Goal: Answer question/provide support: Ask a question

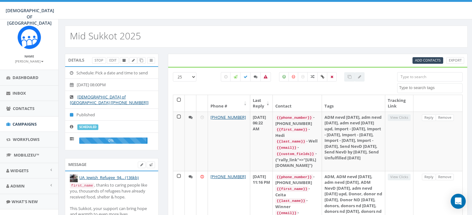
select select
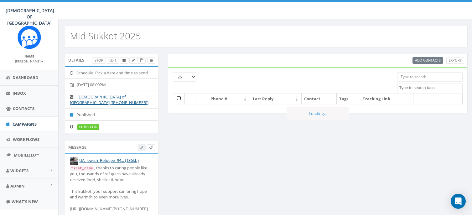
select select
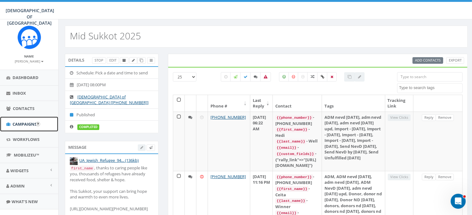
click at [20, 125] on span "Campaigns" at bounding box center [25, 125] width 24 height 6
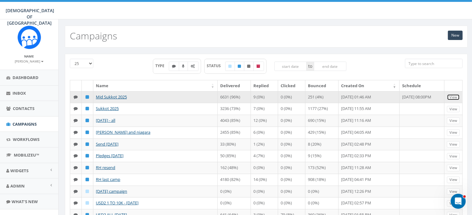
click at [452, 97] on link "View" at bounding box center [453, 97] width 13 height 7
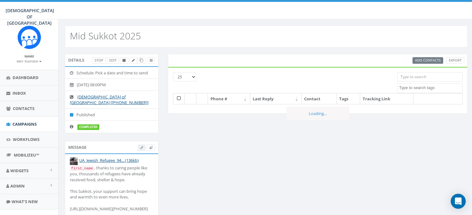
select select
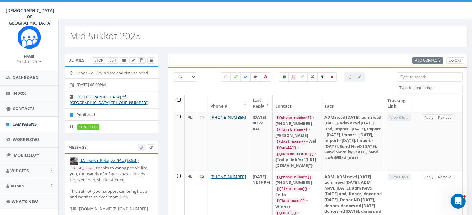
click at [256, 75] on icon at bounding box center [256, 77] width 4 height 4
checkbox input "false"
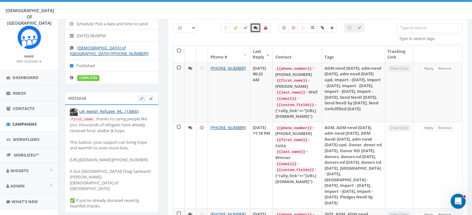
scroll to position [51, 0]
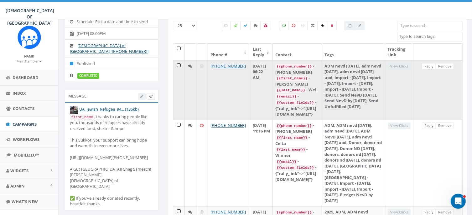
click at [177, 64] on td at bounding box center [179, 90] width 12 height 60
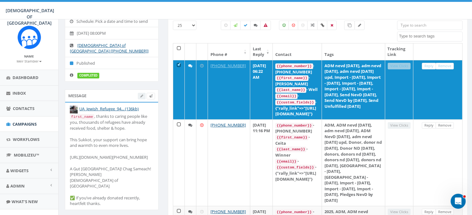
scroll to position [48, 0]
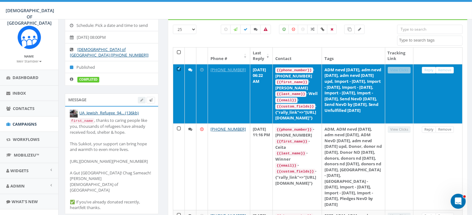
click at [177, 66] on td at bounding box center [179, 94] width 12 height 60
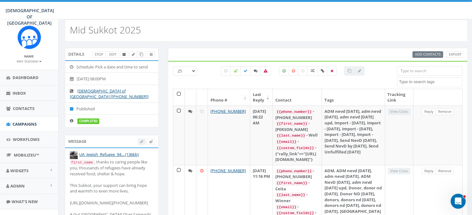
scroll to position [0, 0]
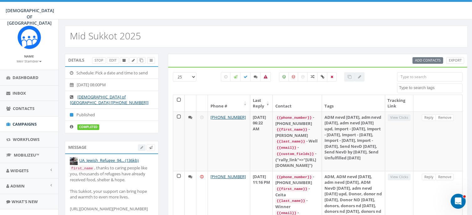
click at [130, 128] on div "Details Stop Edit Schedule: Pick a date and time to send 2025-10-11, 08:00PM Ch…" at bounding box center [111, 97] width 103 height 87
click at [460, 199] on icon "Open Intercom Messenger" at bounding box center [457, 201] width 10 height 10
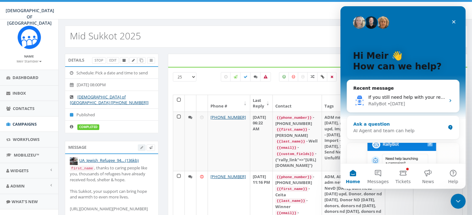
click at [384, 129] on div "AI Agent and team can help" at bounding box center [399, 131] width 92 height 7
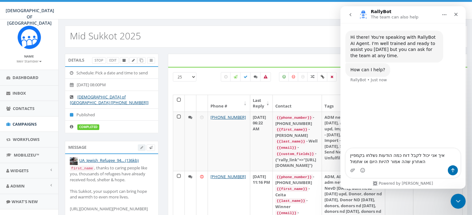
type textarea "איך אני יכול לקבל דוח כמה הודעות נשלחו בקמפיין האחרון שהה אמור להיות היום או את…"
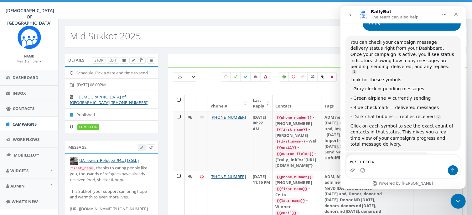
scroll to position [86, 0]
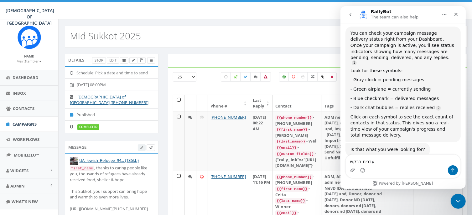
type textarea "עברית בבקשה"
click at [402, 147] on icon "Scroll to bottom" at bounding box center [403, 146] width 6 height 6
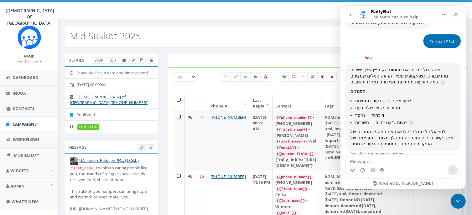
scroll to position [1, 0]
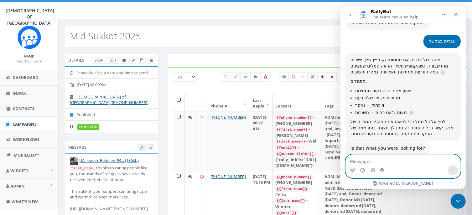
click at [369, 162] on textarea "Message…" at bounding box center [402, 160] width 115 height 11
type textarea "איך אפשר לצפות בתגובות"
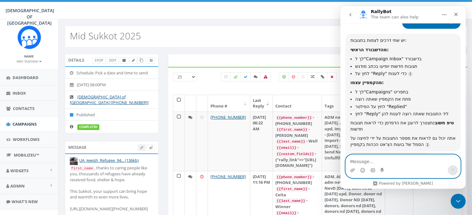
scroll to position [362, 0]
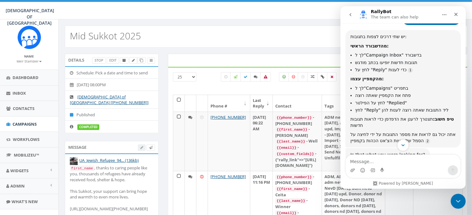
click at [403, 146] on icon "Scroll to bottom" at bounding box center [403, 146] width 6 height 6
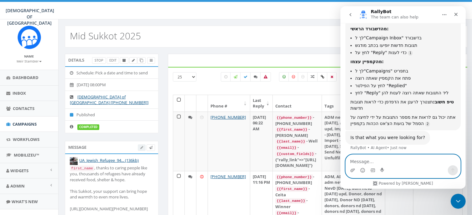
click at [394, 159] on textarea "Message…" at bounding box center [402, 160] width 115 height 11
type textarea "לא מצליח להכנס לתגובות"
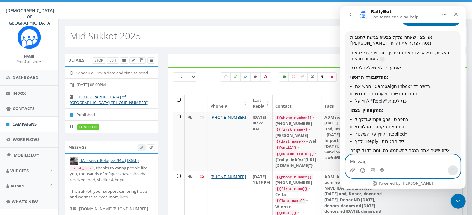
scroll to position [1, 0]
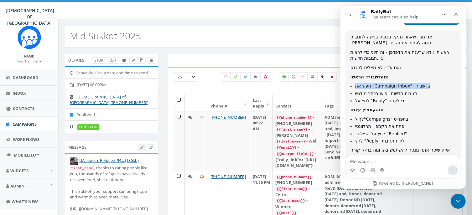
drag, startPoint x: 387, startPoint y: 73, endPoint x: 430, endPoint y: 82, distance: 43.7
click at [430, 82] on div "אני מבין שאתה נתקל בבעיה בגישה לתגובות. בואו ננסה לפתור את זה יחד. ראשית, וודא …" at bounding box center [402, 97] width 105 height 126
copy div "מהדשבורד הראשי: חפש את "Campaign Inbox" בדשבורד"
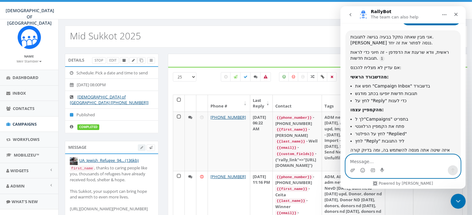
click at [378, 161] on textarea "Message…" at bounding box center [402, 160] width 115 height 11
paste textarea "חפש את "Campaign Inbox" בדשבורד"
click at [366, 162] on textarea "חפש את "Campaign Inbox" בדשבורד" at bounding box center [402, 160] width 115 height 11
type textarea "איפה זה "Campaign Inbox" בדשבורד"
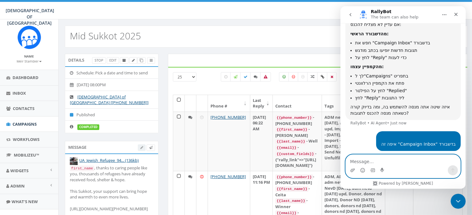
scroll to position [581, 0]
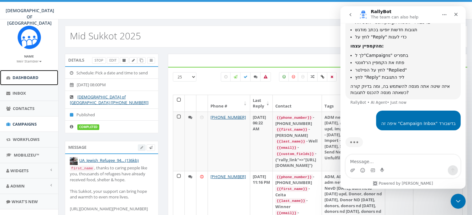
click at [23, 77] on span "Dashboard" at bounding box center [26, 78] width 26 height 6
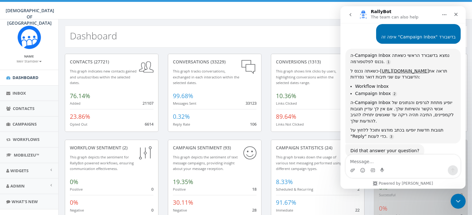
scroll to position [675, 0]
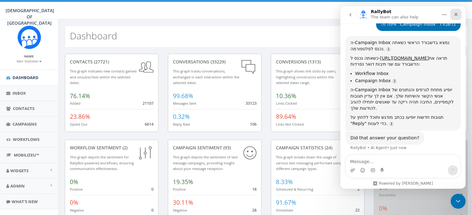
click at [457, 15] on icon "Close" at bounding box center [455, 14] width 5 height 5
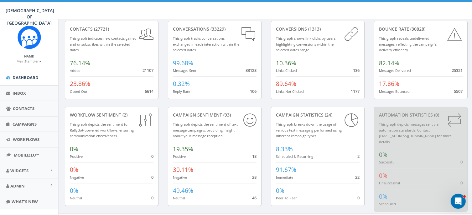
scroll to position [37, 0]
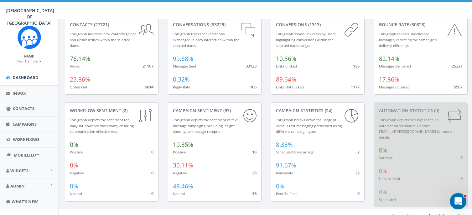
click at [459, 198] on icon "Open Intercom Messenger" at bounding box center [457, 201] width 10 height 10
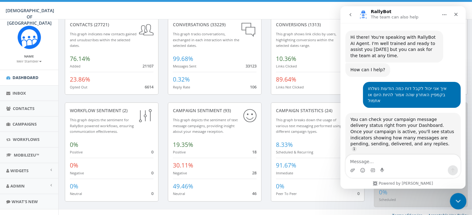
scroll to position [675, 0]
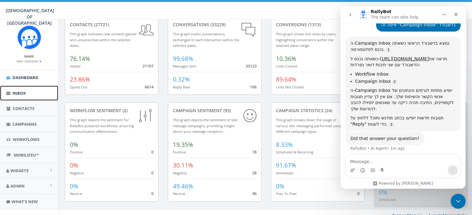
click at [19, 92] on span "Inbox" at bounding box center [19, 94] width 13 height 6
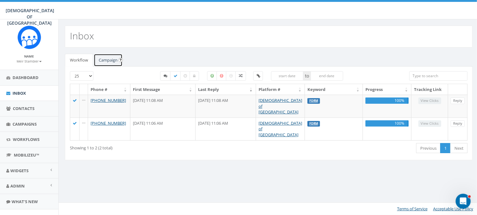
click at [108, 59] on link "Campaign" at bounding box center [108, 60] width 29 height 13
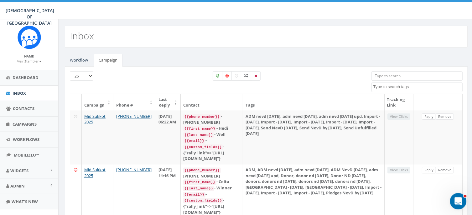
click at [460, 199] on icon "Open Intercom Messenger" at bounding box center [457, 201] width 10 height 10
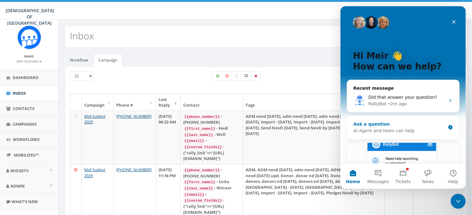
click at [370, 126] on div "Ask a question" at bounding box center [399, 124] width 92 height 7
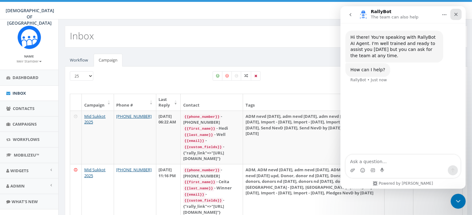
click at [456, 12] on icon "Close" at bounding box center [455, 14] width 5 height 5
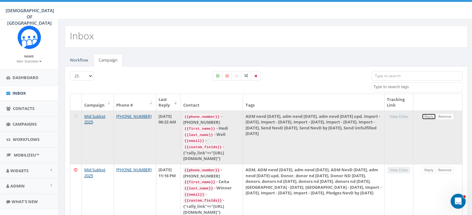
click at [431, 116] on link "Reply" at bounding box center [429, 117] width 14 height 7
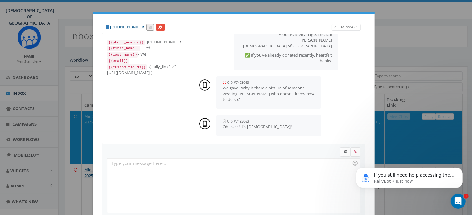
click at [441, 44] on div "+1 646-515-8815 All Messages {{phone_number}} - +16465158815 {{first_name}} - H…" at bounding box center [236, 107] width 472 height 215
click at [154, 165] on div at bounding box center [233, 186] width 252 height 55
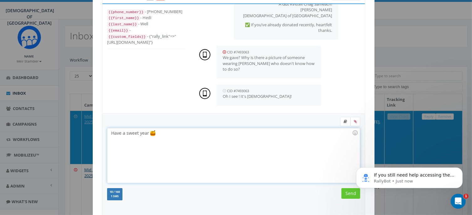
scroll to position [32, 0]
click at [346, 192] on html "If you still need help accessing the Campaign Inbox or viewing replies, I'm her…" at bounding box center [408, 176] width 125 height 44
click at [348, 193] on input "Send" at bounding box center [350, 192] width 19 height 11
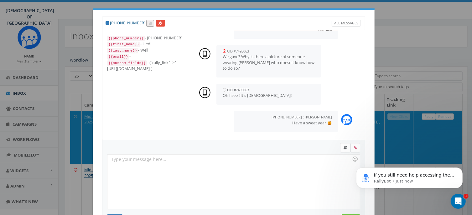
scroll to position [0, 0]
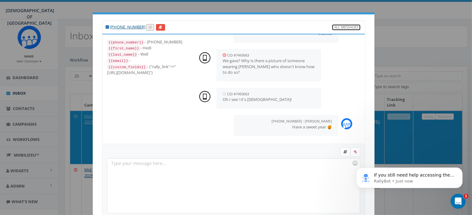
click at [347, 26] on link "All Messages" at bounding box center [346, 27] width 29 height 7
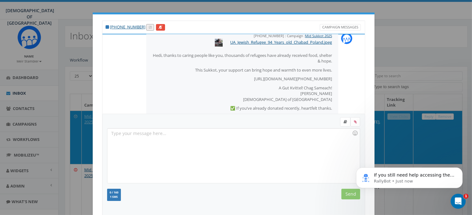
scroll to position [347, 0]
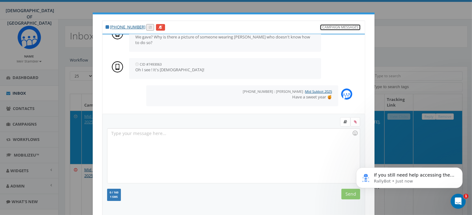
click at [347, 26] on link "Campaign Messages" at bounding box center [340, 27] width 41 height 7
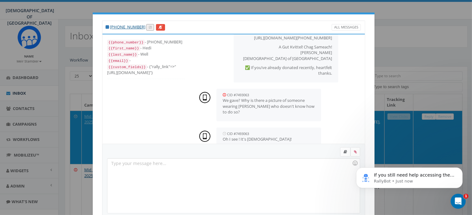
scroll to position [115, 0]
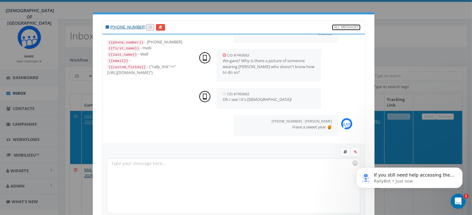
click at [347, 26] on link "All Messages" at bounding box center [346, 27] width 29 height 7
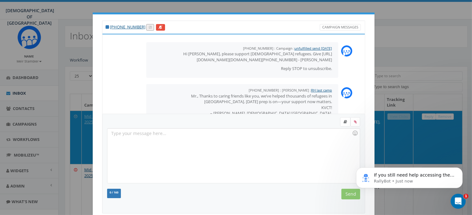
scroll to position [347, 0]
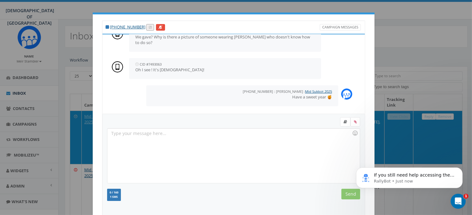
click at [433, 15] on div "+1 646-515-8815 Campaign Messages +17704645255 : Campaign : unfulfilled send ju…" at bounding box center [236, 107] width 472 height 215
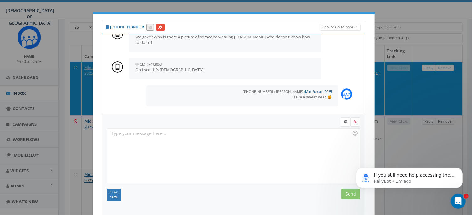
scroll to position [0, 0]
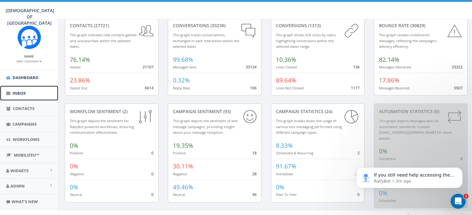
click at [18, 94] on span "Inbox" at bounding box center [19, 94] width 13 height 6
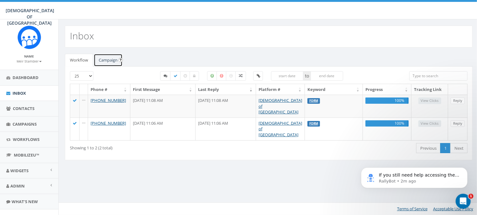
click at [110, 59] on link "Campaign" at bounding box center [108, 60] width 29 height 13
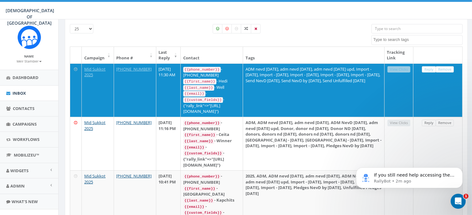
scroll to position [50, 0]
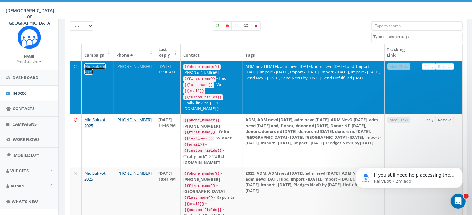
click at [96, 65] on link "Mid Sukkot 2025" at bounding box center [94, 70] width 21 height 12
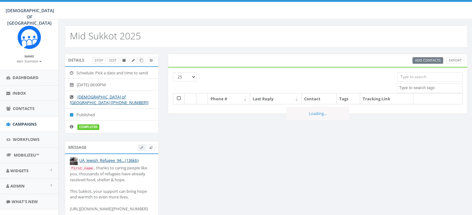
select select
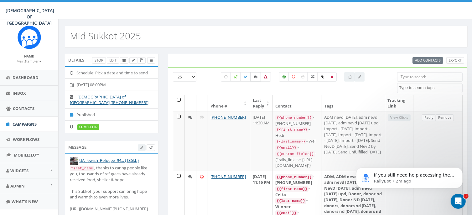
click at [256, 76] on icon at bounding box center [256, 77] width 4 height 4
checkbox input "true"
click at [193, 75] on div "All 0 contact(s) on current page All 6879 contact(s) filtered" at bounding box center [293, 83] width 200 height 23
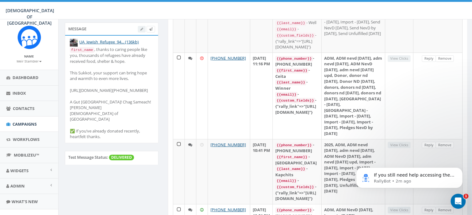
scroll to position [120, 0]
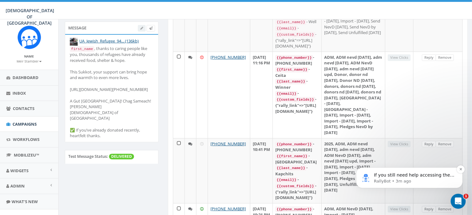
click at [412, 173] on span "If you still need help accessing the Campaign Inbox or viewing replies, I'm her…" at bounding box center [414, 191] width 80 height 36
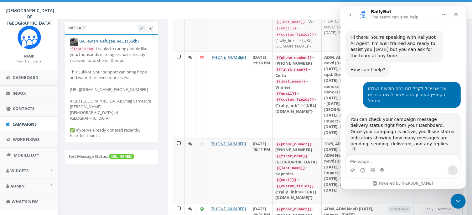
scroll to position [8, 0]
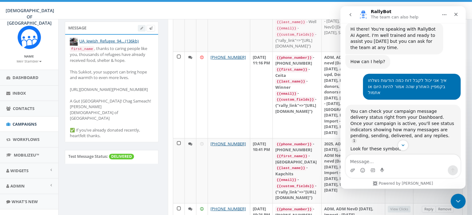
click at [373, 158] on textarea "Message…" at bounding box center [402, 160] width 115 height 11
type textarea "הולך לי קשה מאוד התמצאותבפלטפורמה"
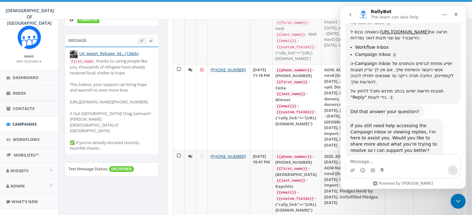
scroll to position [643, 0]
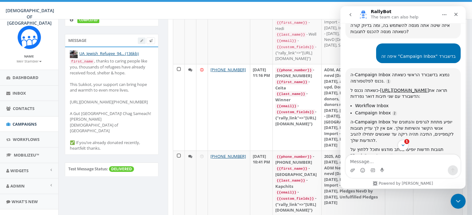
click at [404, 139] on div "ה-Campaign Inbox יופיע מתחת לגרפים והנתונים של אנשי הקשר והשיחות שלך. אם אין לך…" at bounding box center [402, 131] width 105 height 24
click at [403, 146] on icon "Scroll to bottom" at bounding box center [402, 146] width 3 height 2
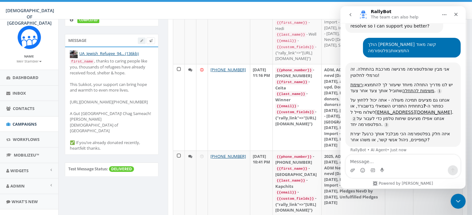
scroll to position [839, 0]
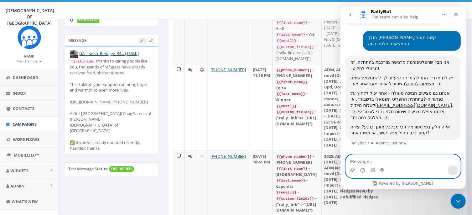
click at [369, 158] on textarea "Message…" at bounding box center [402, 160] width 115 height 11
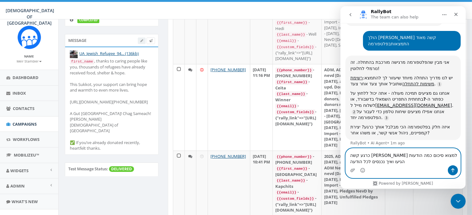
type textarea "כרגע קשה [PERSON_NAME] למצוא סיכום כמה הודעות הגיעו ואיך נכנסים לכל הודעה"
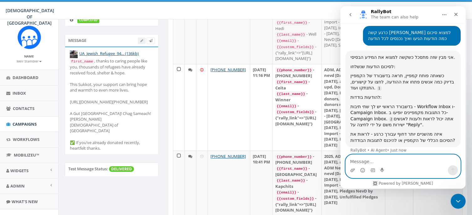
scroll to position [971, 0]
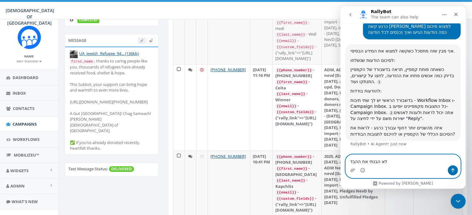
type textarea "לא הבנתי את ההבדל"
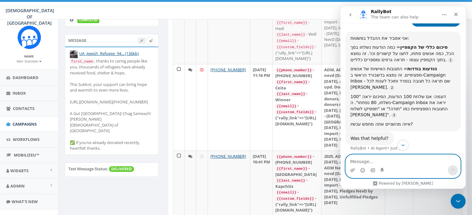
scroll to position [1109, 0]
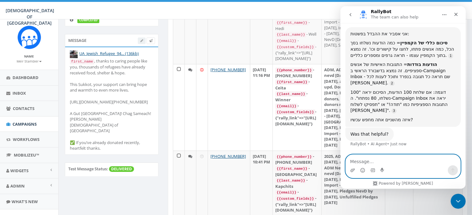
type textarea "כ"
type textarea "הכל"
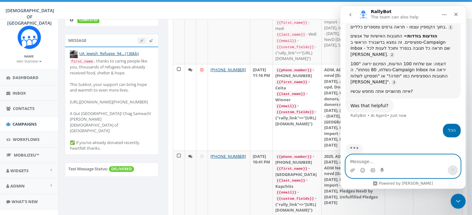
scroll to position [1151, 0]
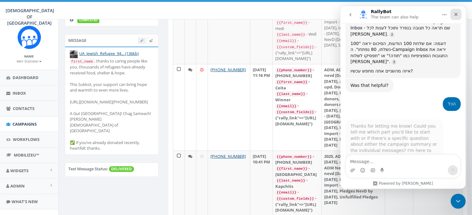
click at [455, 13] on icon "Close" at bounding box center [455, 14] width 5 height 5
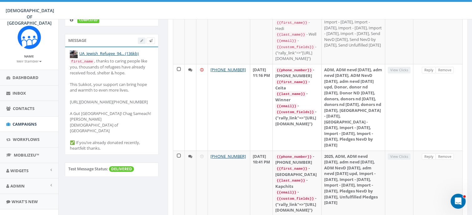
scroll to position [1178, 0]
click at [457, 201] on icon "Open Intercom Messenger" at bounding box center [457, 201] width 10 height 10
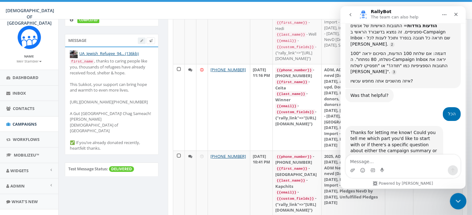
scroll to position [1168, 0]
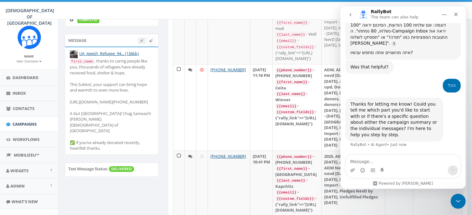
click at [373, 157] on textarea "Message…" at bounding box center [402, 160] width 115 height 11
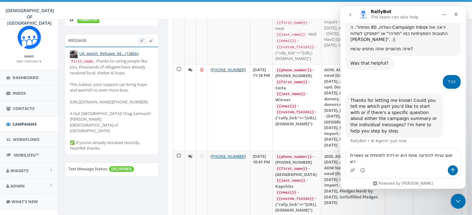
scroll to position [1174, 0]
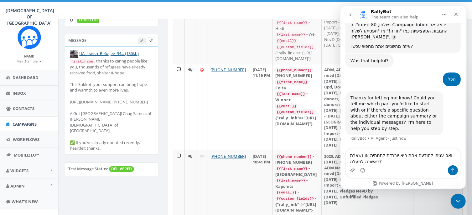
click at [413, 157] on textarea "ואם עניתי להודעה אחת היא יוררדת לתחתית או נשארת ראשונה למעלה?" at bounding box center [402, 157] width 115 height 17
type textarea "ואם עניתי להודעה הראשונה היא יוררדת לתחתית או נשארת ראשונה למעלה?"
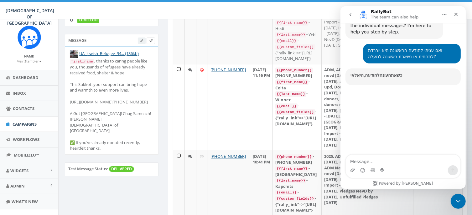
scroll to position [1293, 0]
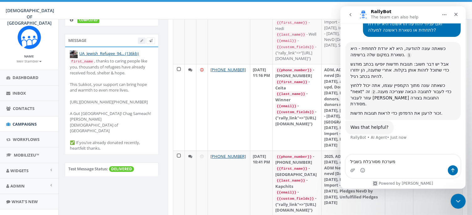
type textarea "מערכת מסורבלת בשבילי"
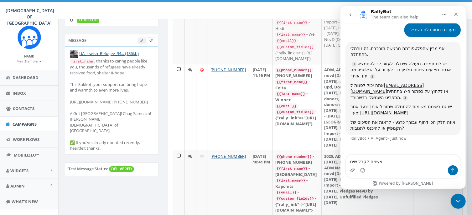
scroll to position [1, 0]
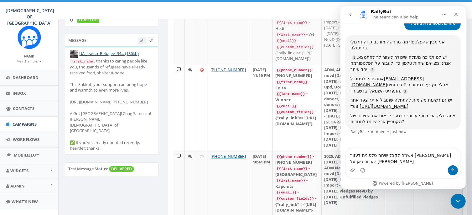
type textarea "אשמח לקבל שיחה טלפונית לעזור לי לעבור כאן על הדברים"
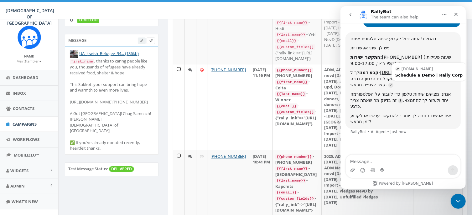
scroll to position [1544, 0]
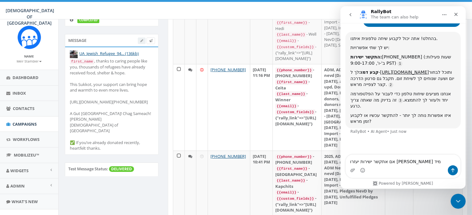
type textarea "אם אתקשר ישירות יעזרו לי מיד?"
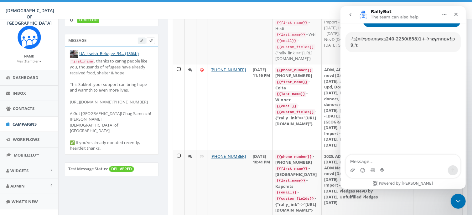
scroll to position [1670, 0]
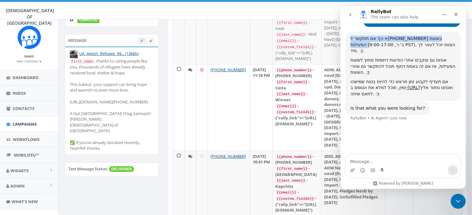
drag, startPoint x: 452, startPoint y: 45, endPoint x: 347, endPoint y: 47, distance: 104.9
click at [347, 47] on div "כן! אם תתקשר ל-+1 (858) 240-2250 בשעות הפעילות (ב'-ו', 9:00-17:00 PST), הצוות י…" at bounding box center [402, 66] width 115 height 69
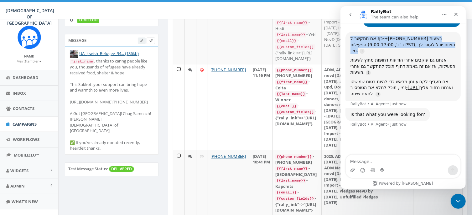
drag, startPoint x: 349, startPoint y: 62, endPoint x: 348, endPoint y: 45, distance: 17.0
click at [348, 45] on div "כן! אם תתקשר ל-+1 (858) 240-2250 בשעות הפעילות (ב'-ו', 9:00-17:00 PST), הצוות י…" at bounding box center [402, 66] width 115 height 69
copy div "כן! אם תתקשר ל-+1 (858) 240-2250 בשעות הפעילות (ב'-ו', 9:00-17:00 PST), הצוות י…"
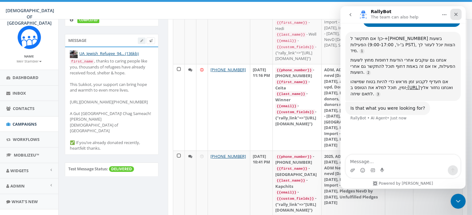
click at [455, 10] on div "Close" at bounding box center [455, 14] width 11 height 11
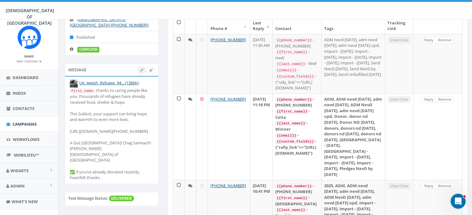
scroll to position [0, 0]
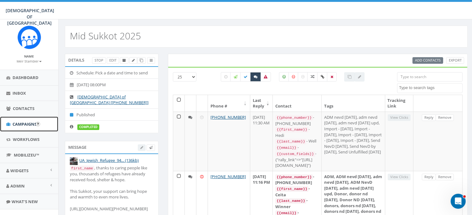
click at [19, 123] on span "Campaigns" at bounding box center [25, 125] width 24 height 6
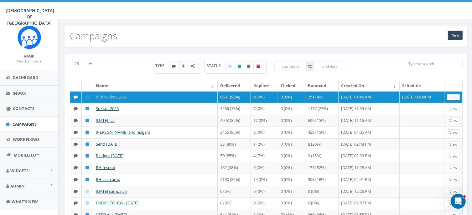
click at [175, 68] on icon at bounding box center [174, 67] width 4 height 4
checkbox input "true"
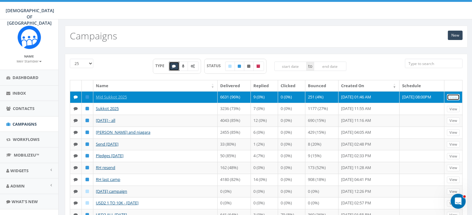
click at [454, 95] on link "View" at bounding box center [453, 97] width 13 height 7
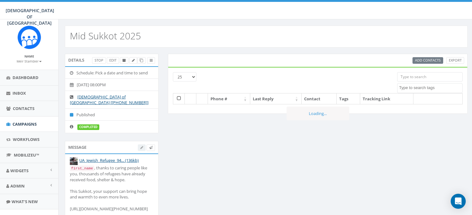
select select
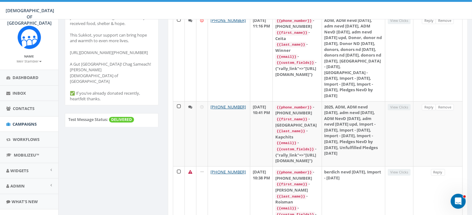
scroll to position [167, 0]
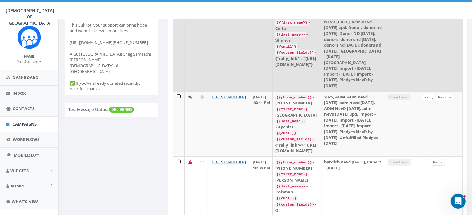
click at [435, 14] on link "Reply" at bounding box center [429, 11] width 14 height 7
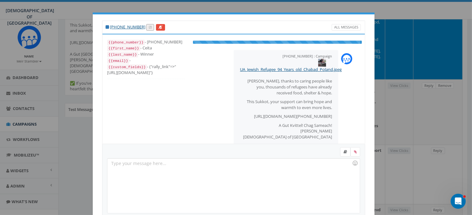
scroll to position [49, 0]
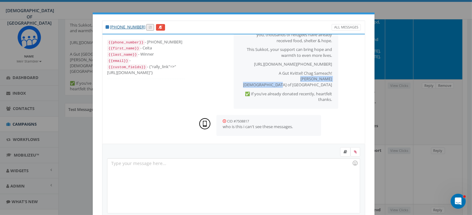
drag, startPoint x: 296, startPoint y: 72, endPoint x: 326, endPoint y: 81, distance: 31.4
click at [326, 81] on div "[PHONE_NUMBER] : Campaign [DATE] 08:05 PM UA_Jewish_Refugee_94_Years_old_Chabad…" at bounding box center [286, 53] width 105 height 111
copy p "[PERSON_NAME] [DEMOGRAPHIC_DATA] of [GEOGRAPHIC_DATA]"
click at [122, 164] on div at bounding box center [233, 186] width 252 height 55
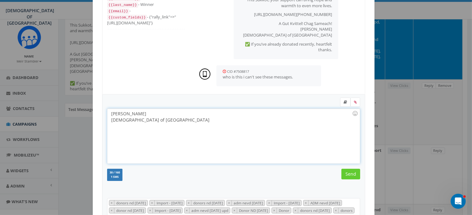
scroll to position [50, 0]
click at [348, 173] on input "Send" at bounding box center [350, 174] width 19 height 11
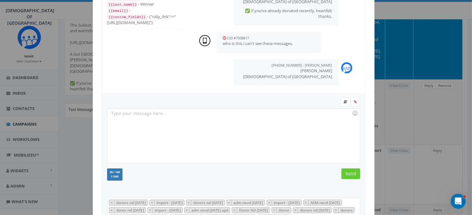
click at [450, 45] on div "+1 770-548-1643 All Messages {{phone_number}} - +17705481643 {{first_name}} - C…" at bounding box center [236, 107] width 472 height 215
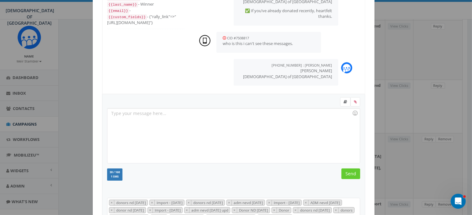
scroll to position [353, 0]
click at [434, 62] on div "+1 770-548-1643 All Messages {{phone_number}} - +17705481643 {{first_name}} - C…" at bounding box center [236, 107] width 472 height 215
click at [433, 60] on div "+1 770-548-1643 All Messages {{phone_number}} - +17705481643 {{first_name}} - C…" at bounding box center [236, 107] width 472 height 215
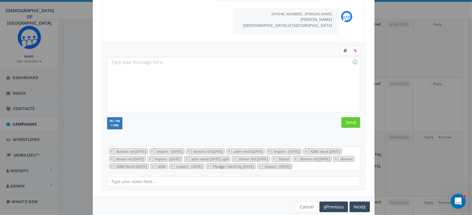
scroll to position [111, 0]
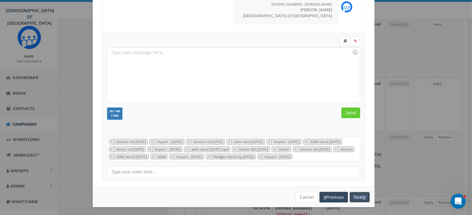
click at [355, 196] on button "Next" at bounding box center [360, 197] width 20 height 11
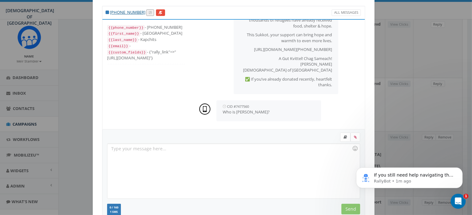
scroll to position [0, 0]
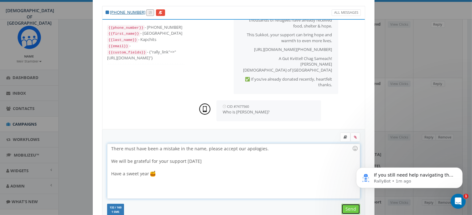
click at [347, 206] on input "Send" at bounding box center [350, 209] width 19 height 11
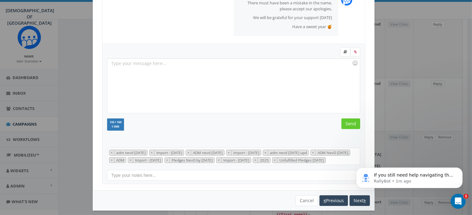
scroll to position [111, 0]
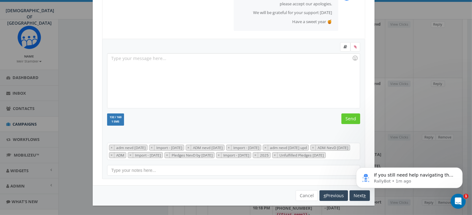
drag, startPoint x: 469, startPoint y: 78, endPoint x: 101, endPoint y: 0, distance: 377.1
click at [352, 195] on body "If you still need help navigating the platform or have any other questions, I’m…" at bounding box center [409, 176] width 120 height 39
click at [321, 179] on div "Recent Smileys & People Animals & Nature Food & Drink Activity Travel & Places …" at bounding box center [233, 109] width 263 height 141
click at [362, 199] on button "Next" at bounding box center [360, 196] width 20 height 11
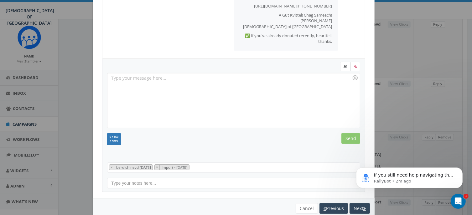
scroll to position [85, 0]
click at [355, 208] on button "Next" at bounding box center [360, 210] width 20 height 11
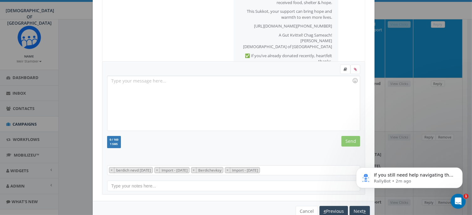
scroll to position [22, 0]
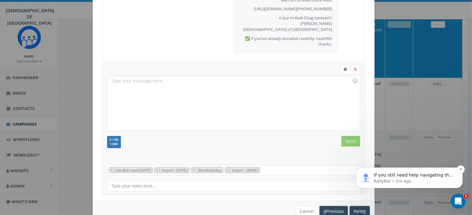
click at [390, 175] on span "If you still need help navigating the platform or have any other questions, I’m…" at bounding box center [414, 191] width 80 height 36
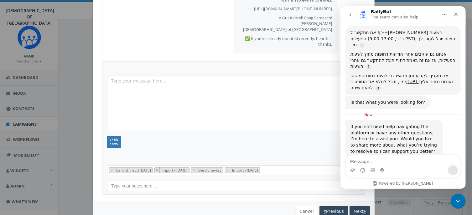
scroll to position [1694, 0]
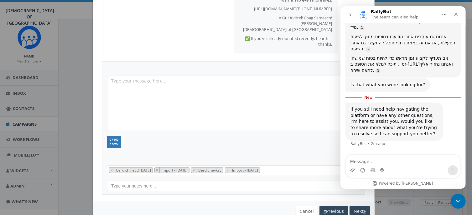
click at [369, 159] on textarea "Message…" at bounding box center [402, 160] width 115 height 11
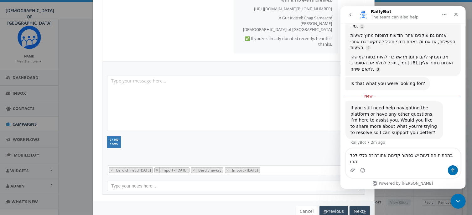
scroll to position [1700, 0]
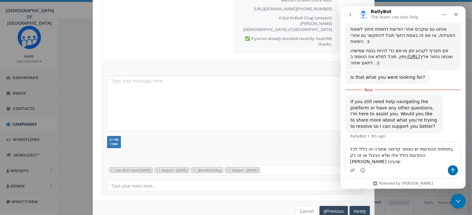
type textarea "בתחתית ההודעות יש כפתור קדימה אחורה זה כללי לכל ההודעות כולל אלו שלא הגיבו? או …"
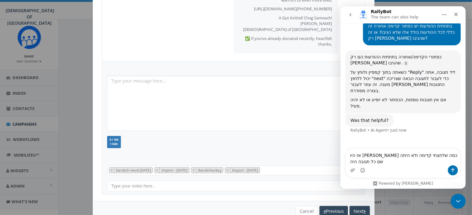
scroll to position [1, 0]
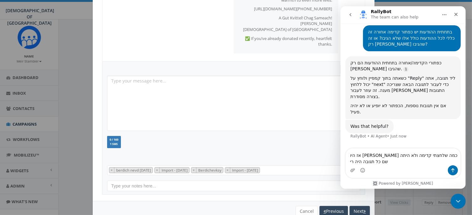
type textarea "אז היו לי כמה שלחצתי קדימה ולא היתה שם כל תגובה היה ריק"
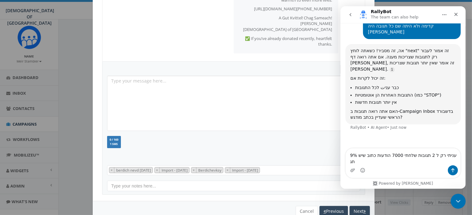
scroll to position [1916, 0]
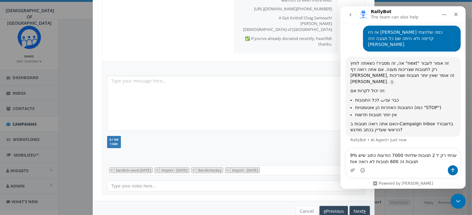
type textarea "עניתי רק ל 2 תגובות שלחתי 7000 הודעות כתוב שיש 9% תגובות זה 600 תגובות לא רואה …"
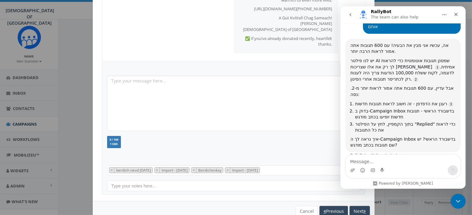
scroll to position [2052, 0]
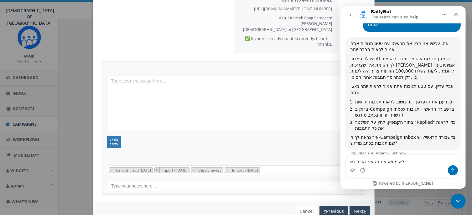
type textarea "לא מוצא את זה אני נאבד כאן"
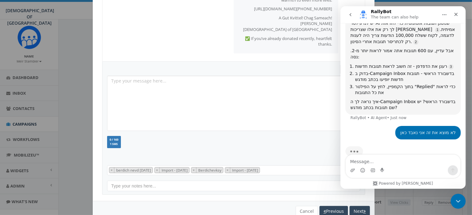
scroll to position [2096, 0]
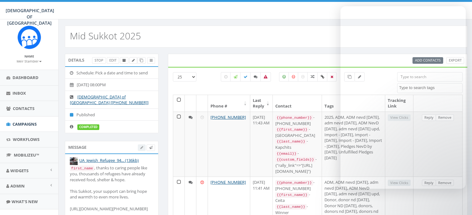
select select
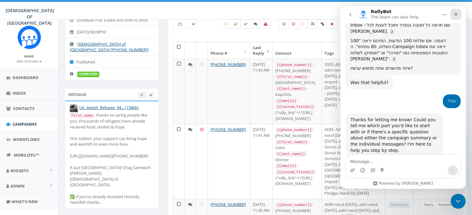
scroll to position [1498, 0]
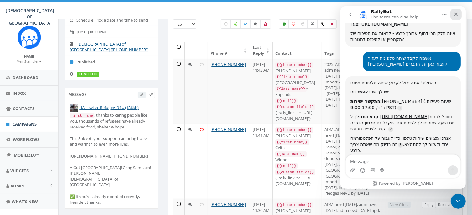
click at [455, 12] on icon "Close" at bounding box center [455, 14] width 5 height 5
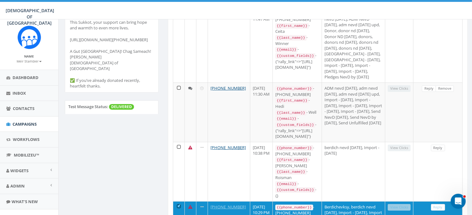
scroll to position [1, 0]
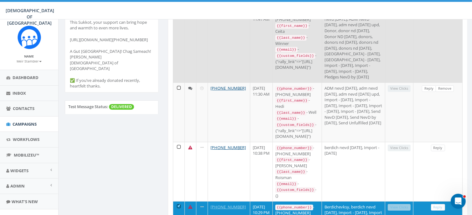
click at [433, 17] on link "Reply" at bounding box center [429, 14] width 14 height 7
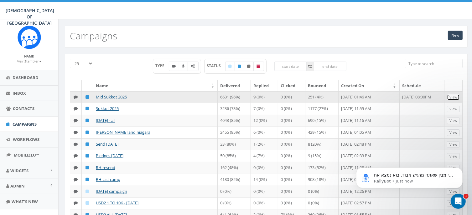
click at [453, 96] on link "View" at bounding box center [453, 97] width 13 height 7
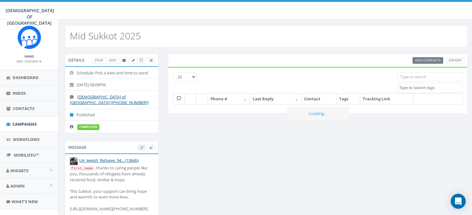
select select
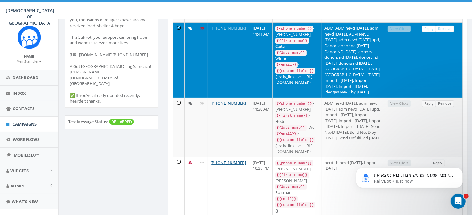
scroll to position [174, 0]
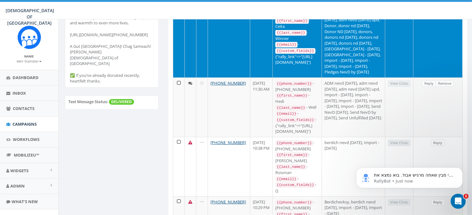
click at [177, 56] on td at bounding box center [179, 40] width 12 height 75
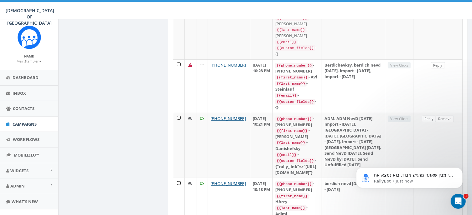
scroll to position [377, 0]
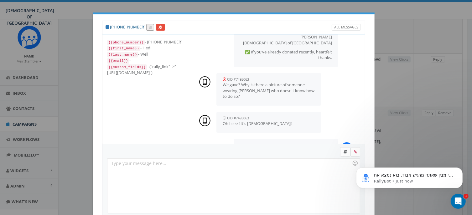
scroll to position [115, 0]
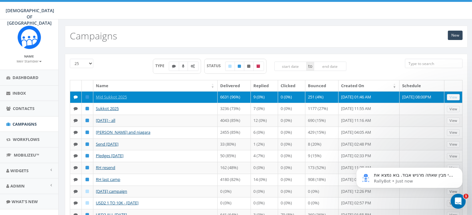
click at [85, 96] on td at bounding box center [88, 97] width 12 height 12
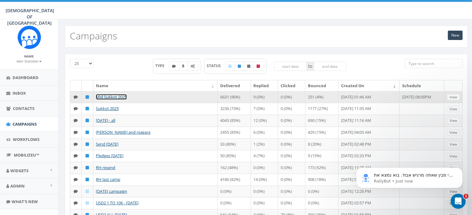
click at [110, 96] on link "Mid Sukkot 2025" at bounding box center [111, 97] width 31 height 6
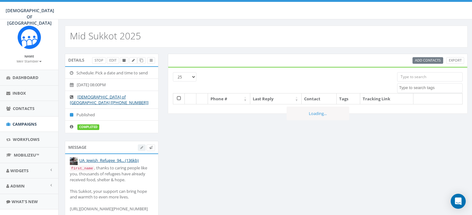
select select
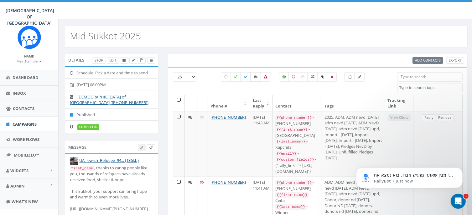
click at [255, 75] on icon at bounding box center [256, 77] width 4 height 4
checkbox input "true"
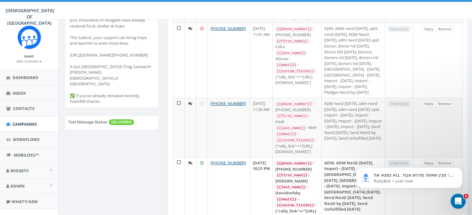
scroll to position [155, 0]
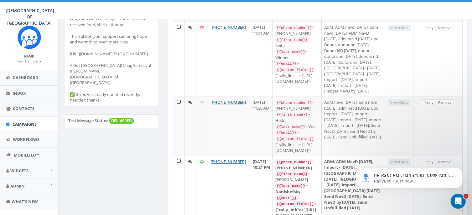
drag, startPoint x: 466, startPoint y: 96, endPoint x: 465, endPoint y: 130, distance: 34.2
click at [465, 130] on div "Phone # Last Reply Contact Tags Tracking Link +1 848-228-0943 [DATE] 11:43 AM {…" at bounding box center [317, 171] width 299 height 463
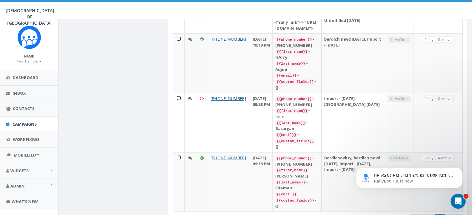
scroll to position [348, 0]
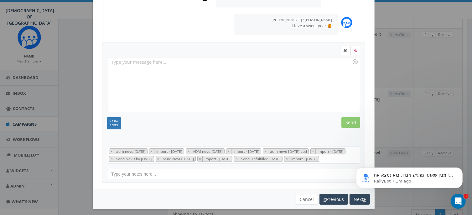
scroll to position [111, 0]
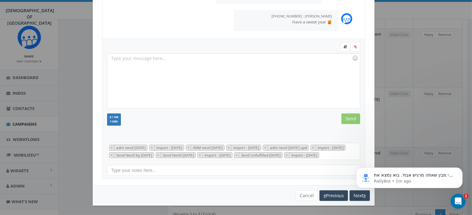
click at [465, 187] on body "אני מבין שאתה מרגיש אבוד. בוא נמצא את התגובות שלך צעד אחר צעד: בדשבורד הראשי: ת…" at bounding box center [409, 176] width 120 height 39
click at [355, 200] on button "Next" at bounding box center [360, 196] width 20 height 11
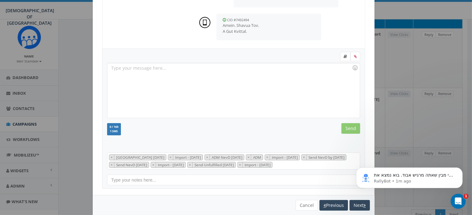
scroll to position [96, 0]
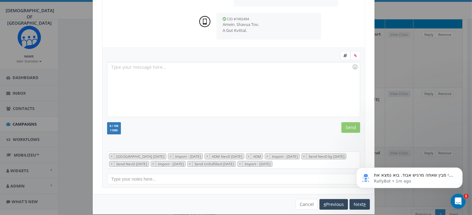
click at [466, 96] on div "+1 917-226-0428 All Messages {{phone_number}} - +19172260428 {{first_name}} - P…" at bounding box center [236, 107] width 472 height 215
click at [357, 204] on button "Next" at bounding box center [360, 205] width 20 height 11
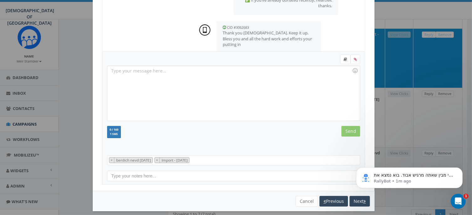
scroll to position [55, 0]
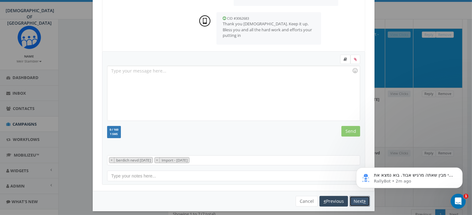
click at [357, 200] on button "Next" at bounding box center [360, 201] width 20 height 11
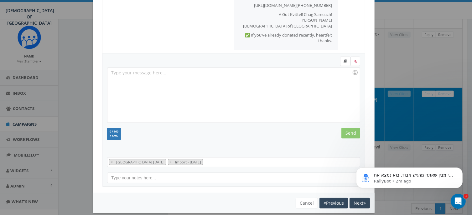
scroll to position [60, 0]
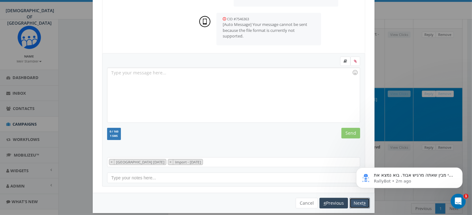
click at [357, 203] on button "Next" at bounding box center [360, 203] width 20 height 11
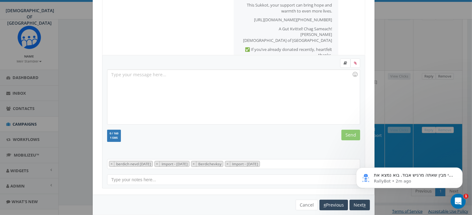
scroll to position [120, 0]
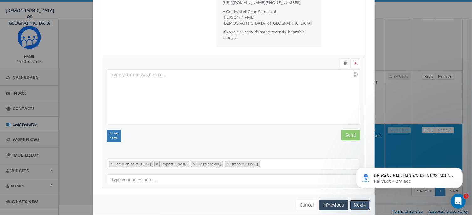
click at [357, 203] on button "Next" at bounding box center [360, 205] width 20 height 11
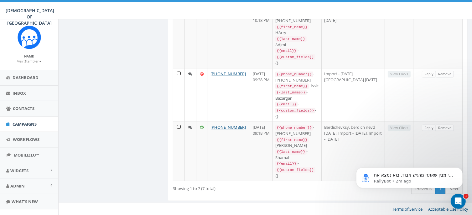
scroll to position [452, 0]
drag, startPoint x: 812, startPoint y: 275, endPoint x: 462, endPoint y: 183, distance: 361.9
drag, startPoint x: 474, startPoint y: 149, endPoint x: 121, endPoint y: 25, distance: 374.2
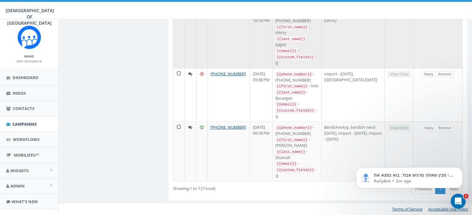
click at [431, 18] on link "Reply" at bounding box center [429, 15] width 14 height 7
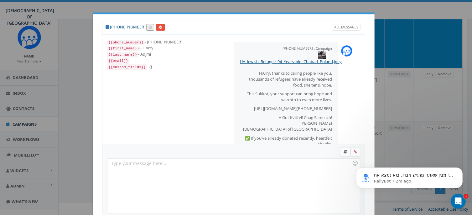
scroll to position [55, 0]
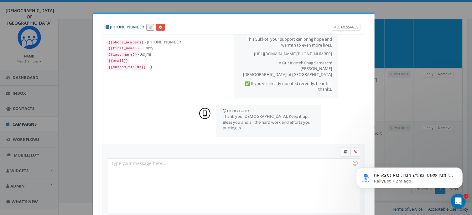
click at [432, 138] on div "+1 917-566-3500 All Messages {{phone_number}} - +19175663500 {{first_name}} - H…" at bounding box center [236, 107] width 472 height 215
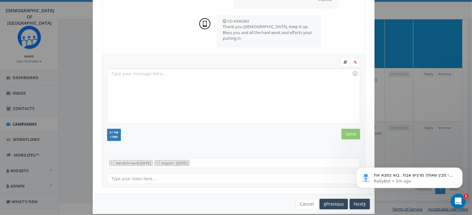
scroll to position [96, 0]
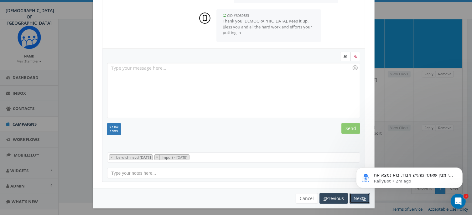
click at [355, 199] on button "Next" at bounding box center [360, 199] width 20 height 11
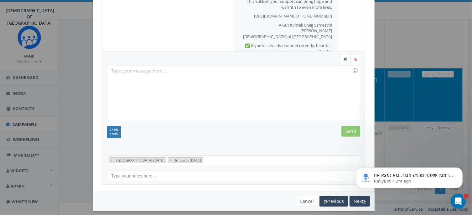
scroll to position [60, 0]
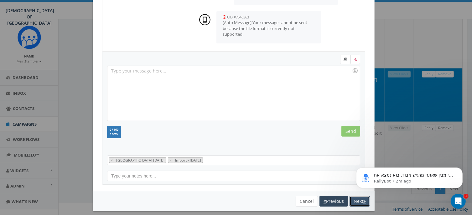
click at [355, 202] on button "Next" at bounding box center [360, 201] width 20 height 11
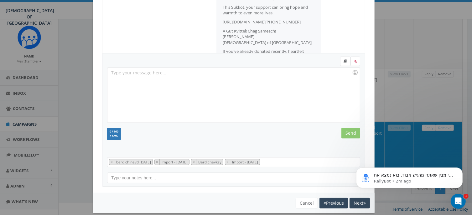
scroll to position [120, 0]
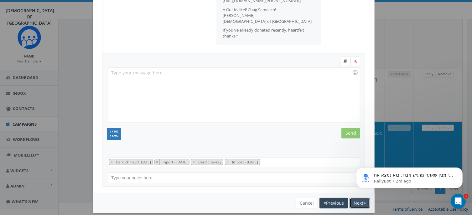
click at [355, 202] on button "Next" at bounding box center [360, 203] width 20 height 11
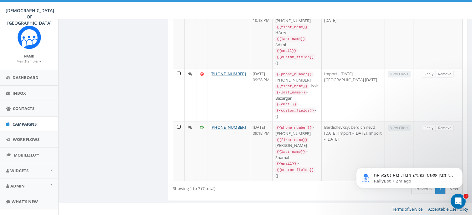
scroll to position [614, 0]
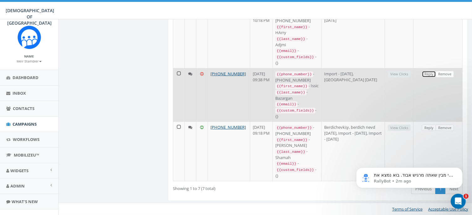
click at [432, 78] on link "Reply" at bounding box center [429, 74] width 14 height 7
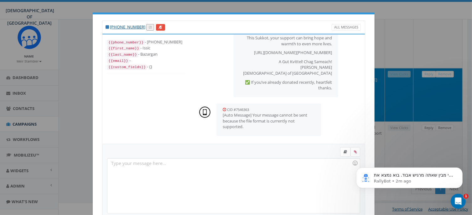
scroll to position [60, 0]
click at [432, 140] on div "+1 347-489-9111 All Messages {{phone_number}} - +13474899111 {{first_name}} - I…" at bounding box center [236, 107] width 472 height 215
click at [427, 142] on div "אני מבין שאתה מרגיש אבוד. בוא נמצא את התגובות שלך צעד אחר צעד: בדשבורד הראשי: ת…" at bounding box center [408, 149] width 115 height 78
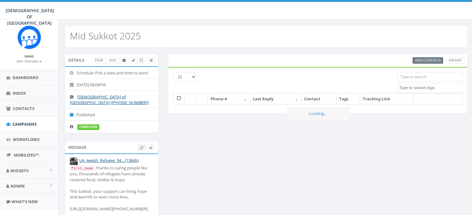
select select
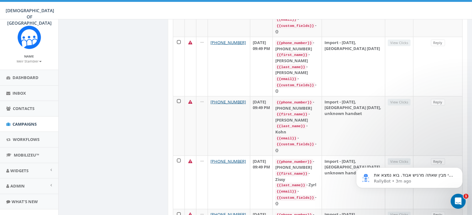
scroll to position [999, 0]
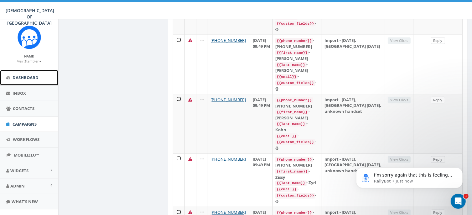
click at [20, 77] on span "Dashboard" at bounding box center [26, 78] width 26 height 6
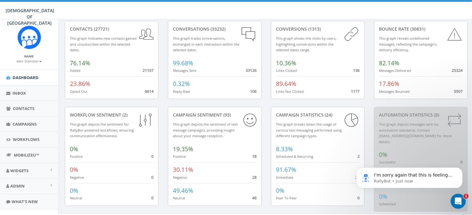
scroll to position [37, 0]
